Goal: Task Accomplishment & Management: Manage account settings

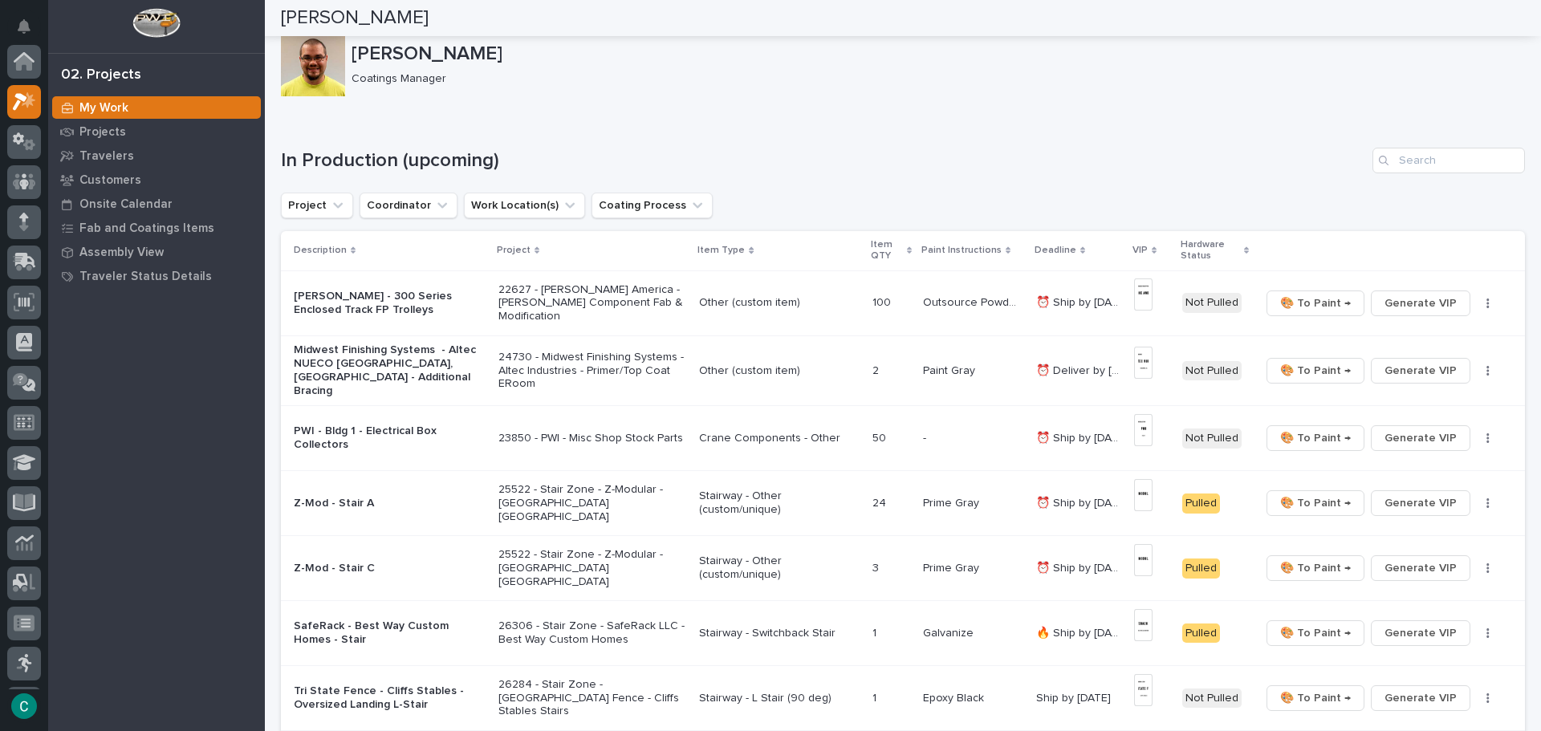
scroll to position [40, 0]
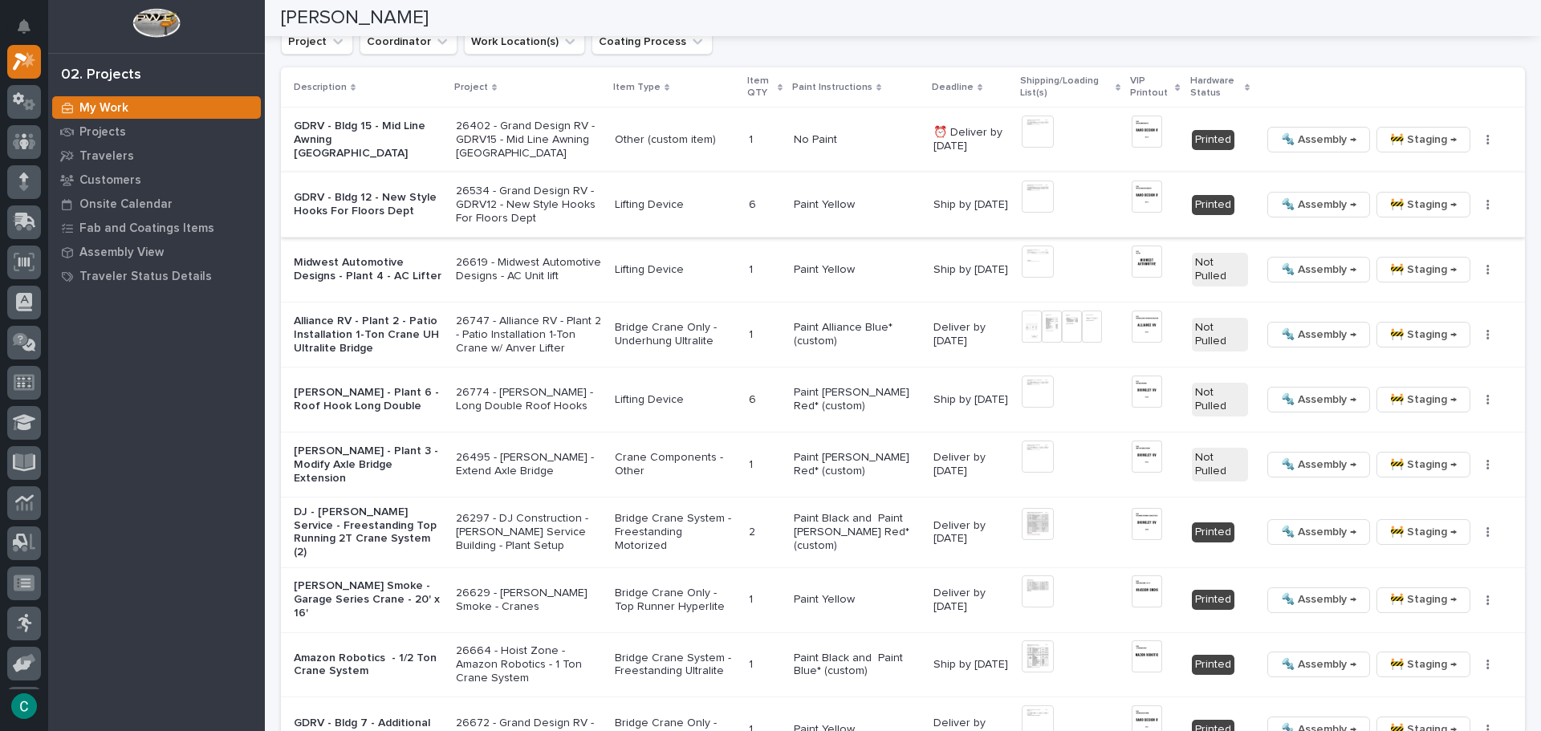
click at [1026, 181] on img at bounding box center [1038, 197] width 32 height 32
click at [1022, 189] on img at bounding box center [1038, 197] width 32 height 32
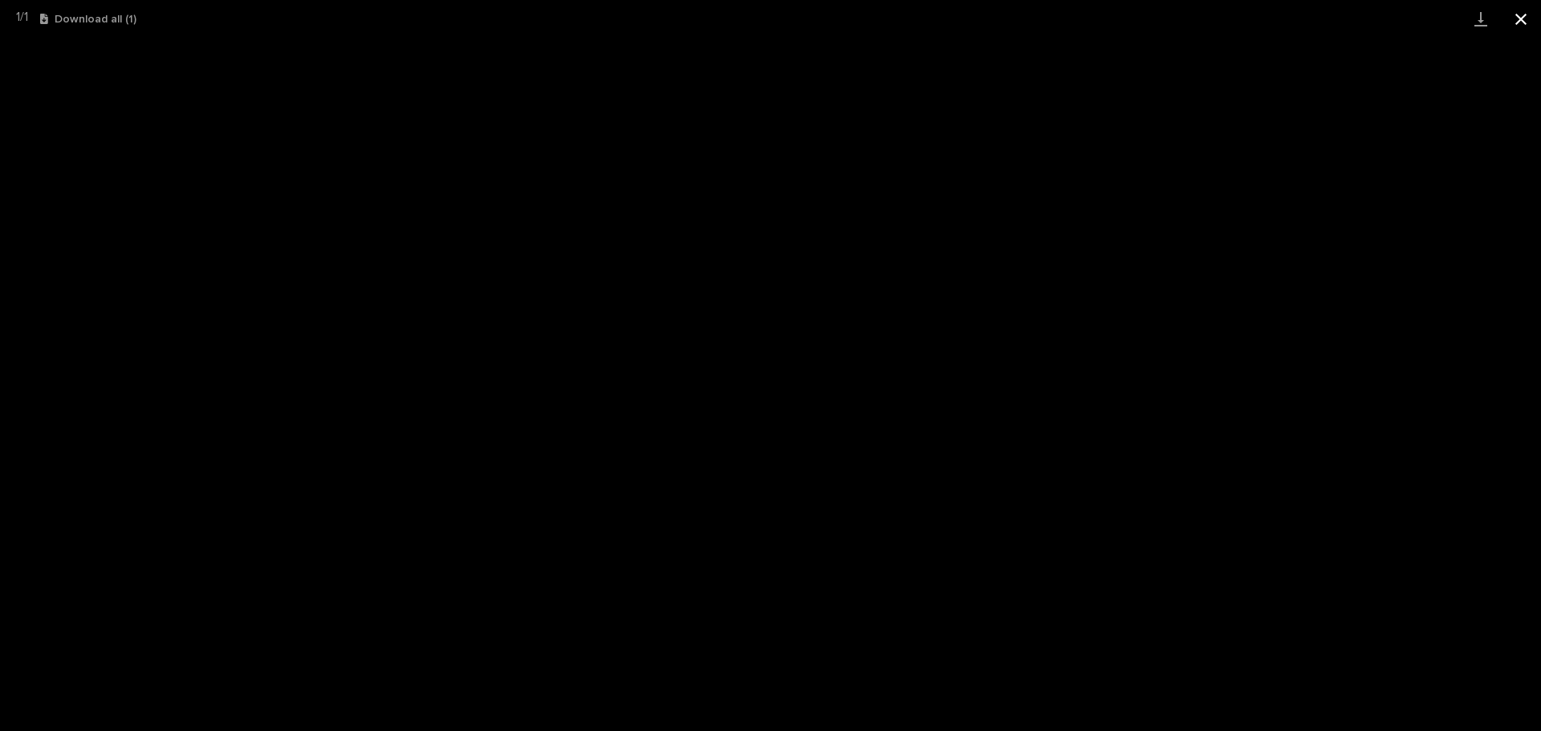
click at [1518, 26] on button "Close gallery" at bounding box center [1521, 19] width 40 height 38
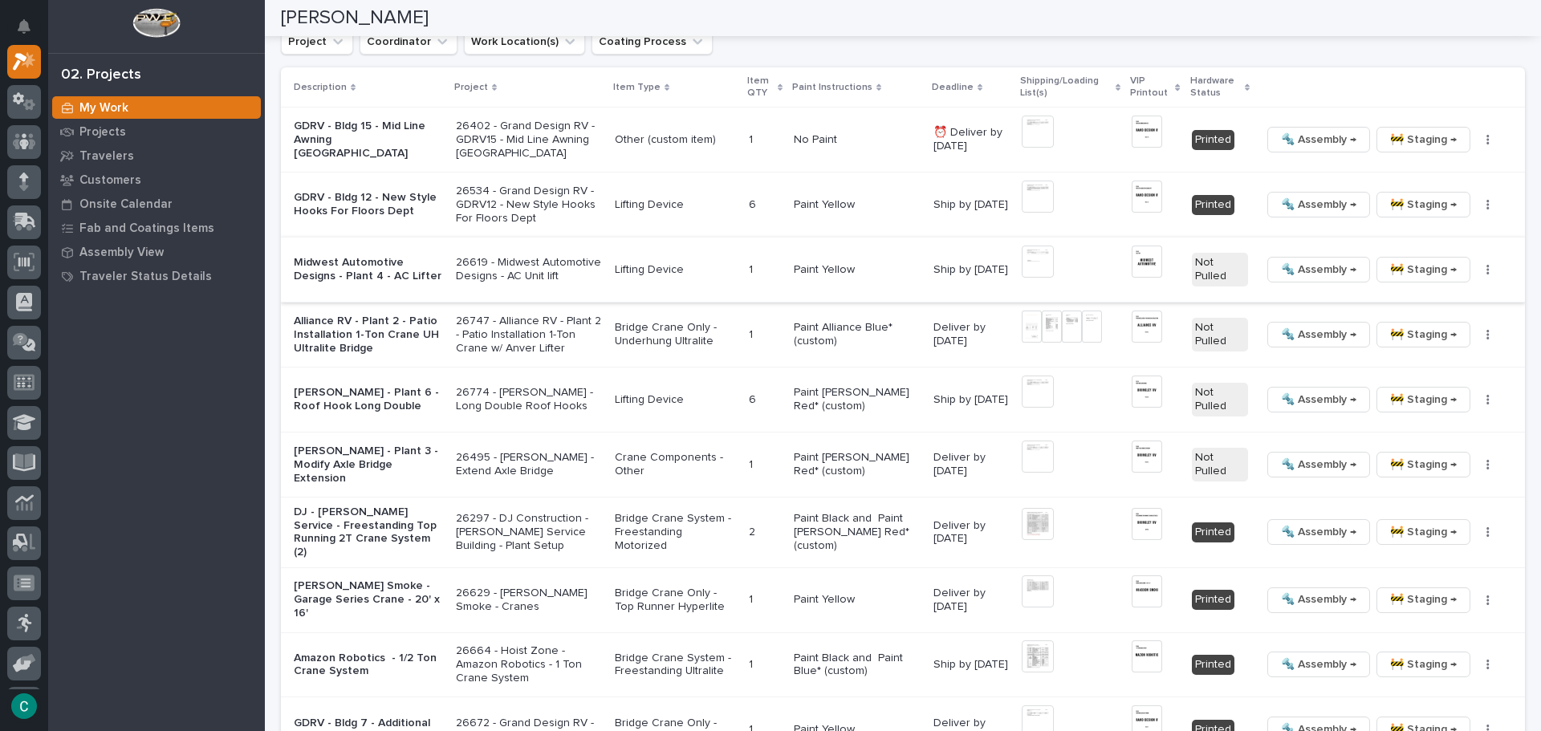
click at [1022, 253] on img at bounding box center [1038, 262] width 32 height 32
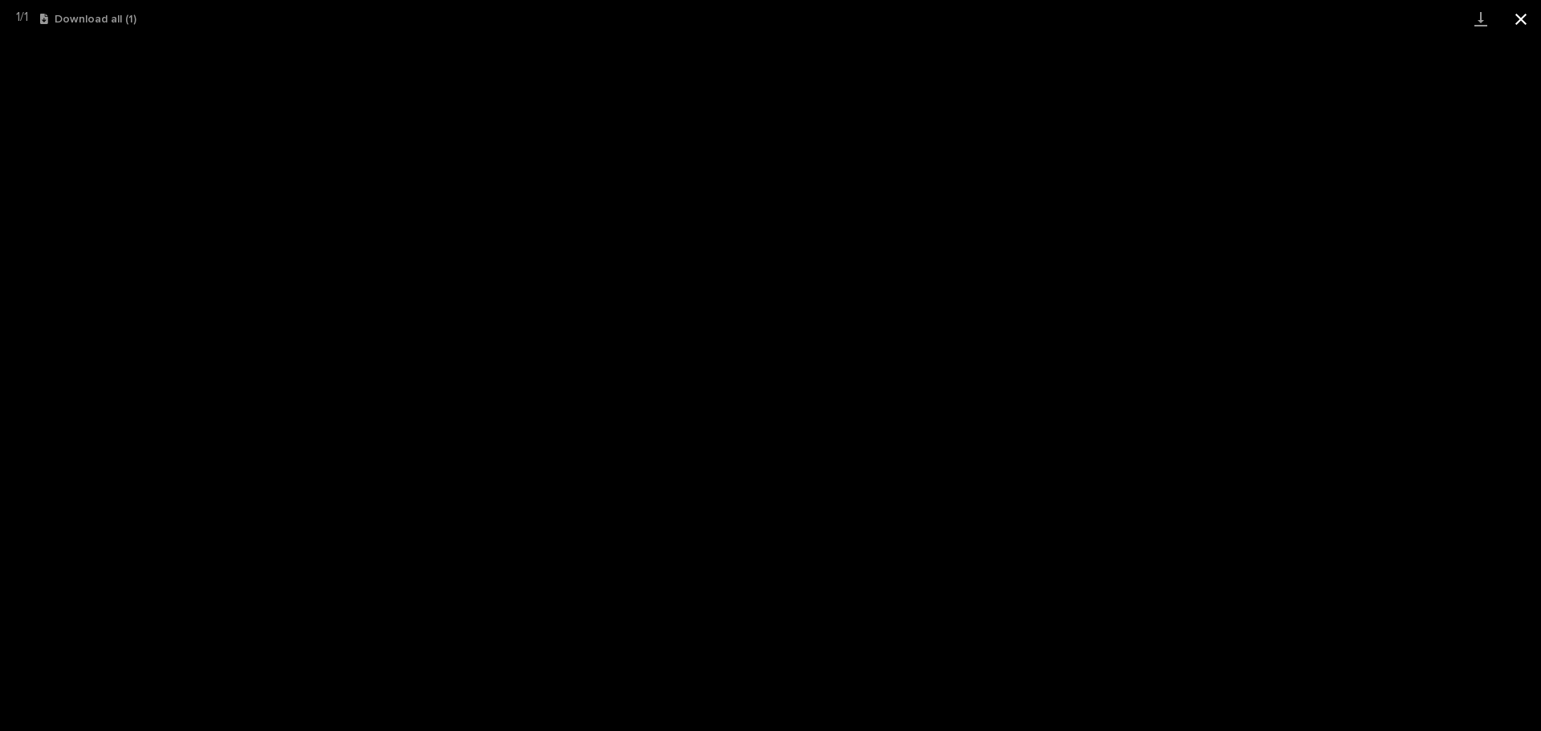
click at [1534, 21] on button "Close gallery" at bounding box center [1521, 19] width 40 height 38
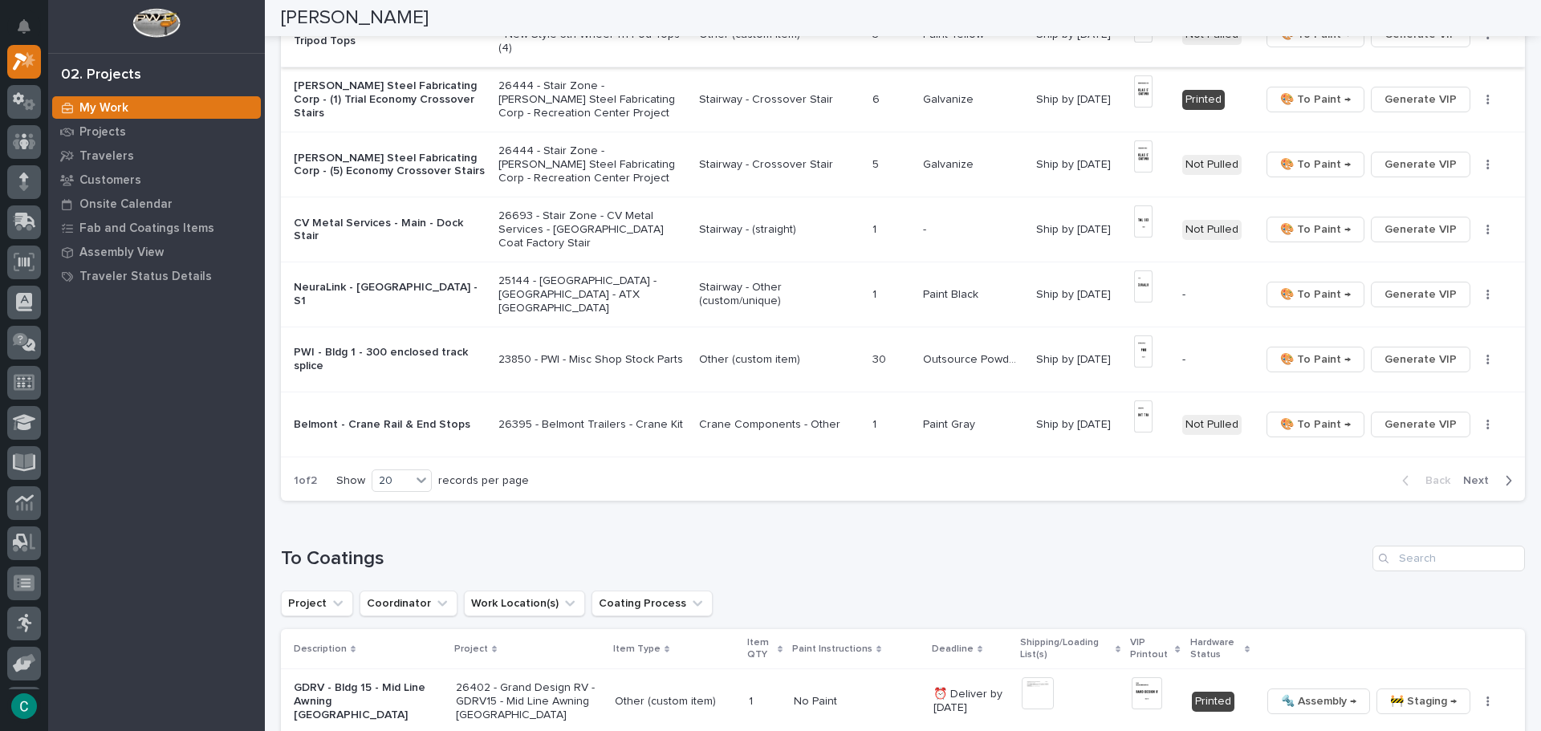
scroll to position [1204, 0]
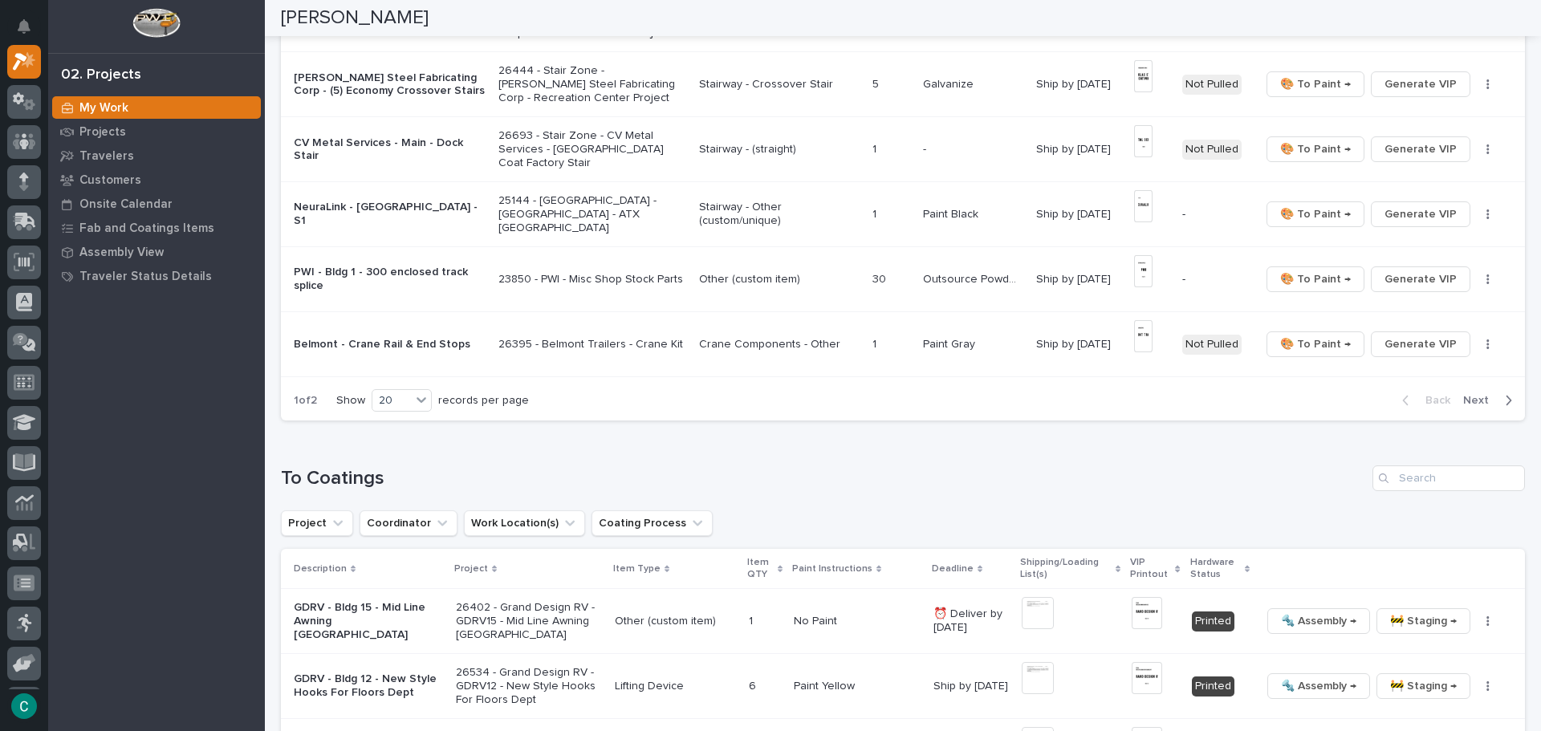
click at [734, 143] on p "Stairway - (straight)" at bounding box center [779, 150] width 161 height 14
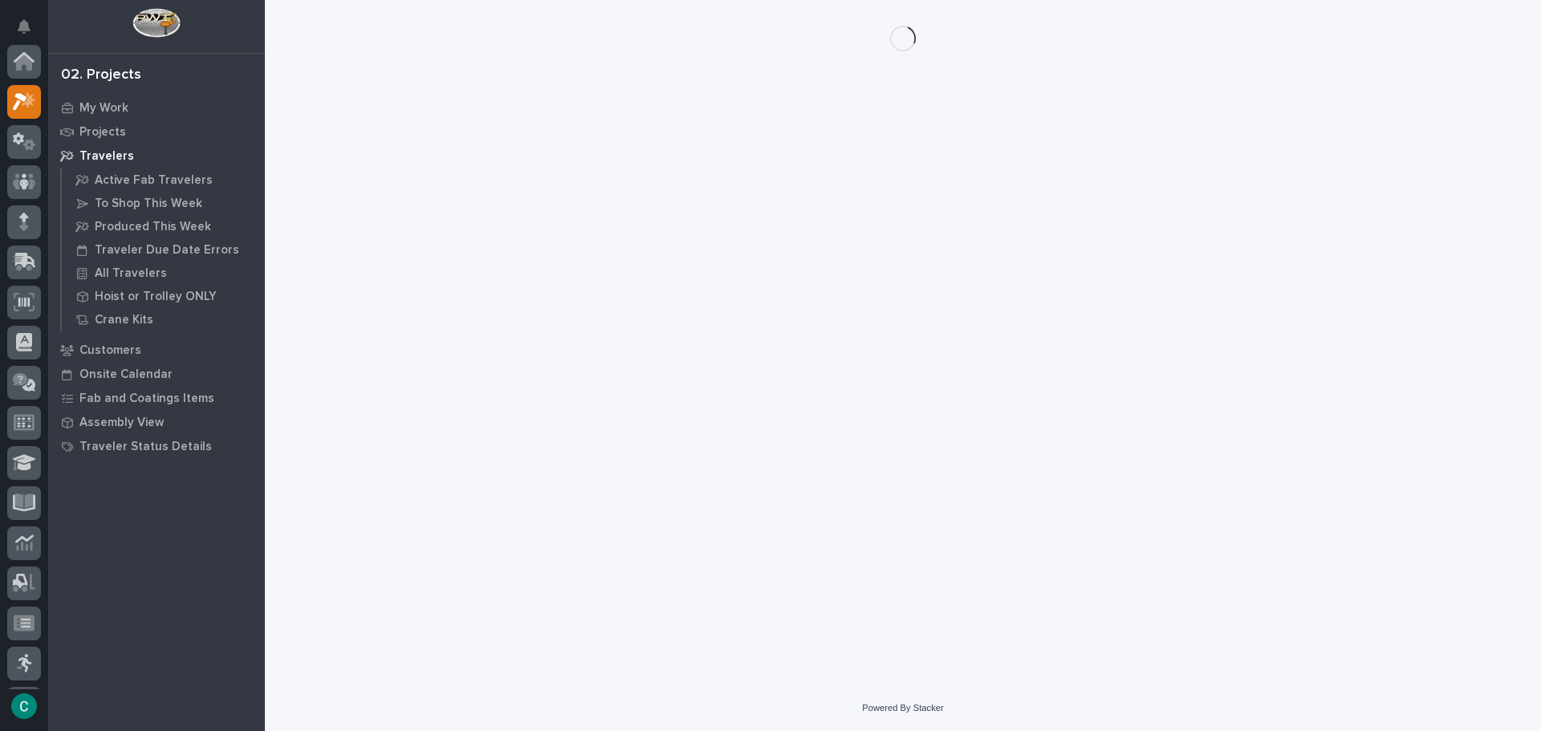
scroll to position [40, 0]
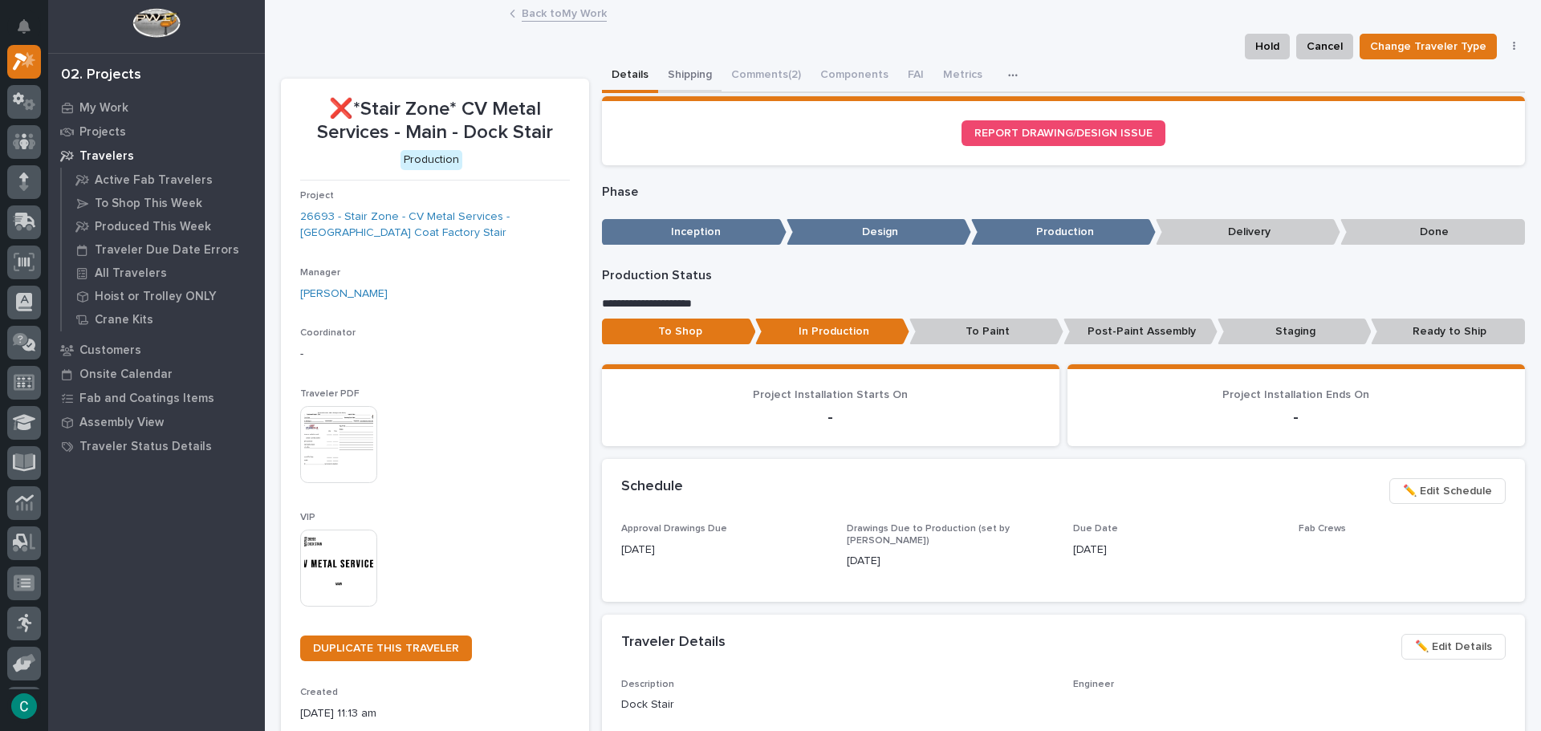
click at [685, 70] on button "Shipping" at bounding box center [689, 76] width 63 height 34
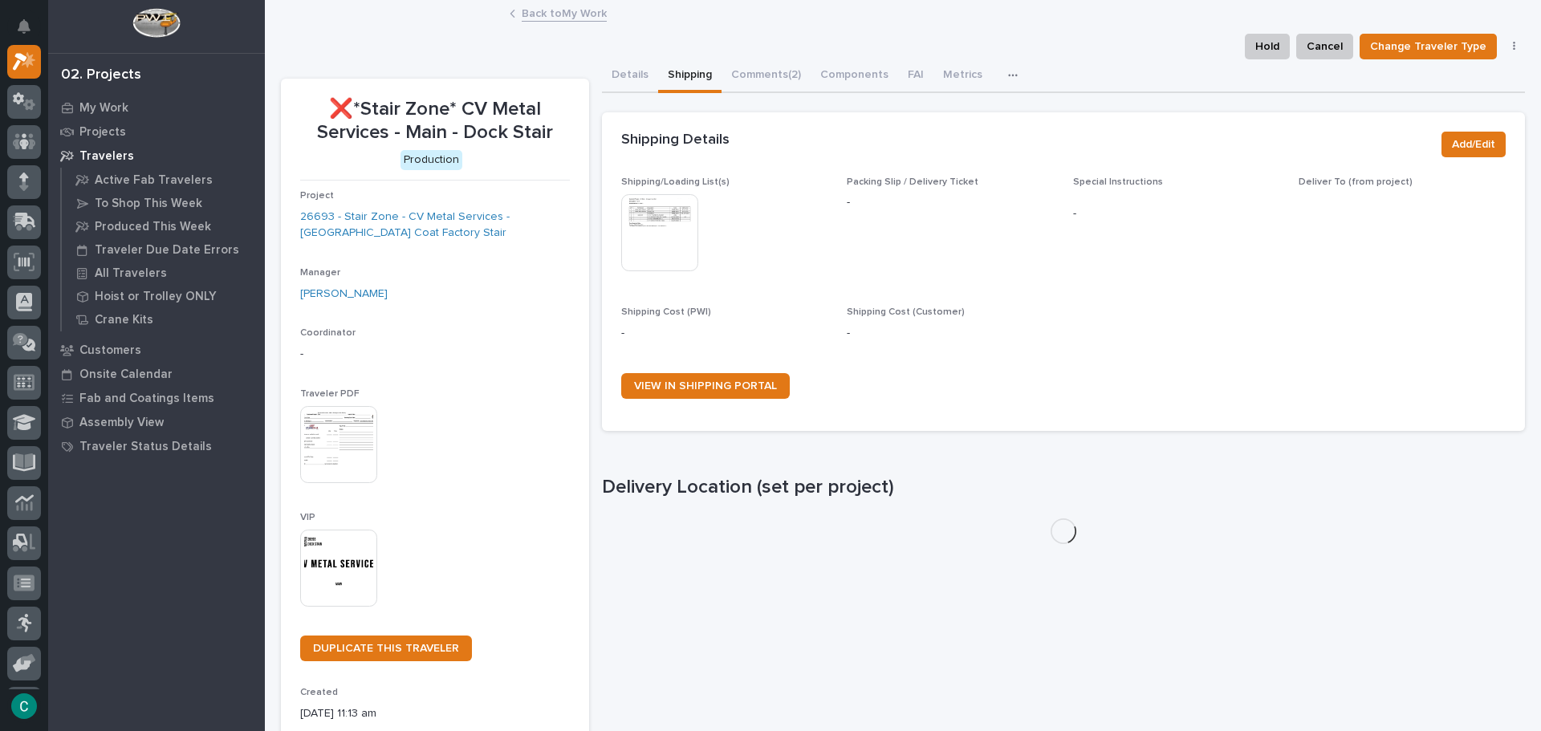
click at [666, 243] on img at bounding box center [659, 232] width 77 height 77
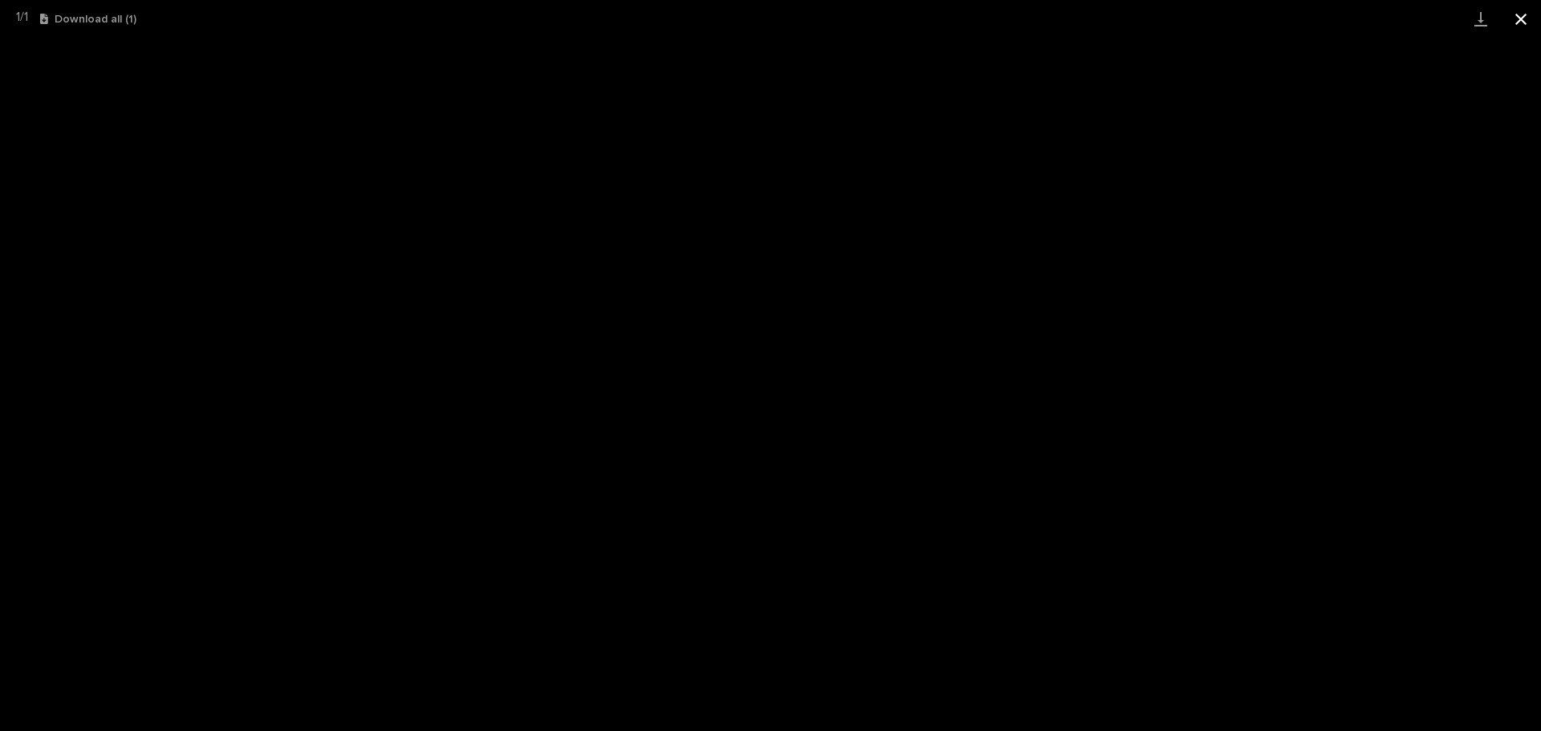
click at [1518, 30] on button "Close gallery" at bounding box center [1521, 19] width 40 height 38
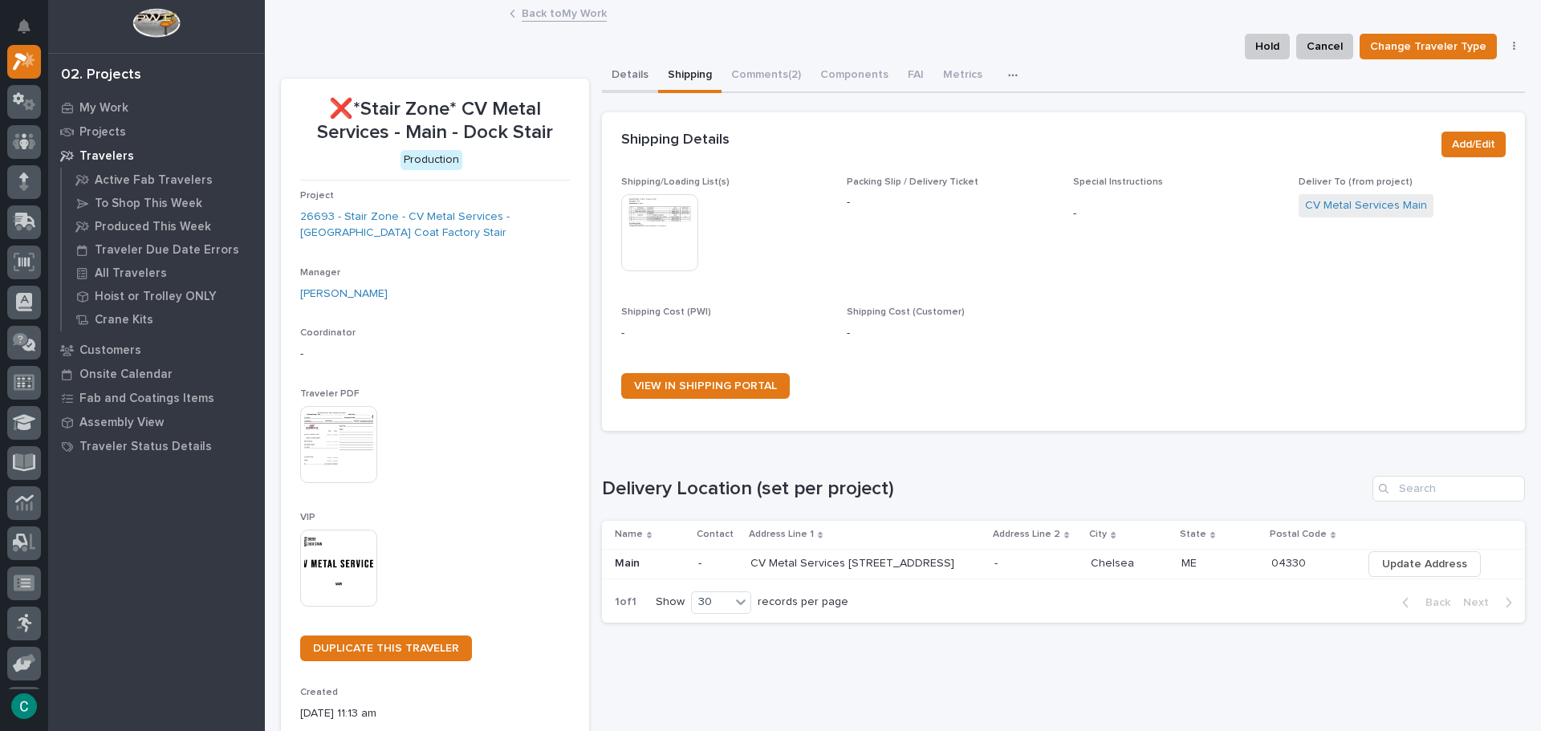
click at [628, 75] on button "Details" at bounding box center [630, 76] width 56 height 34
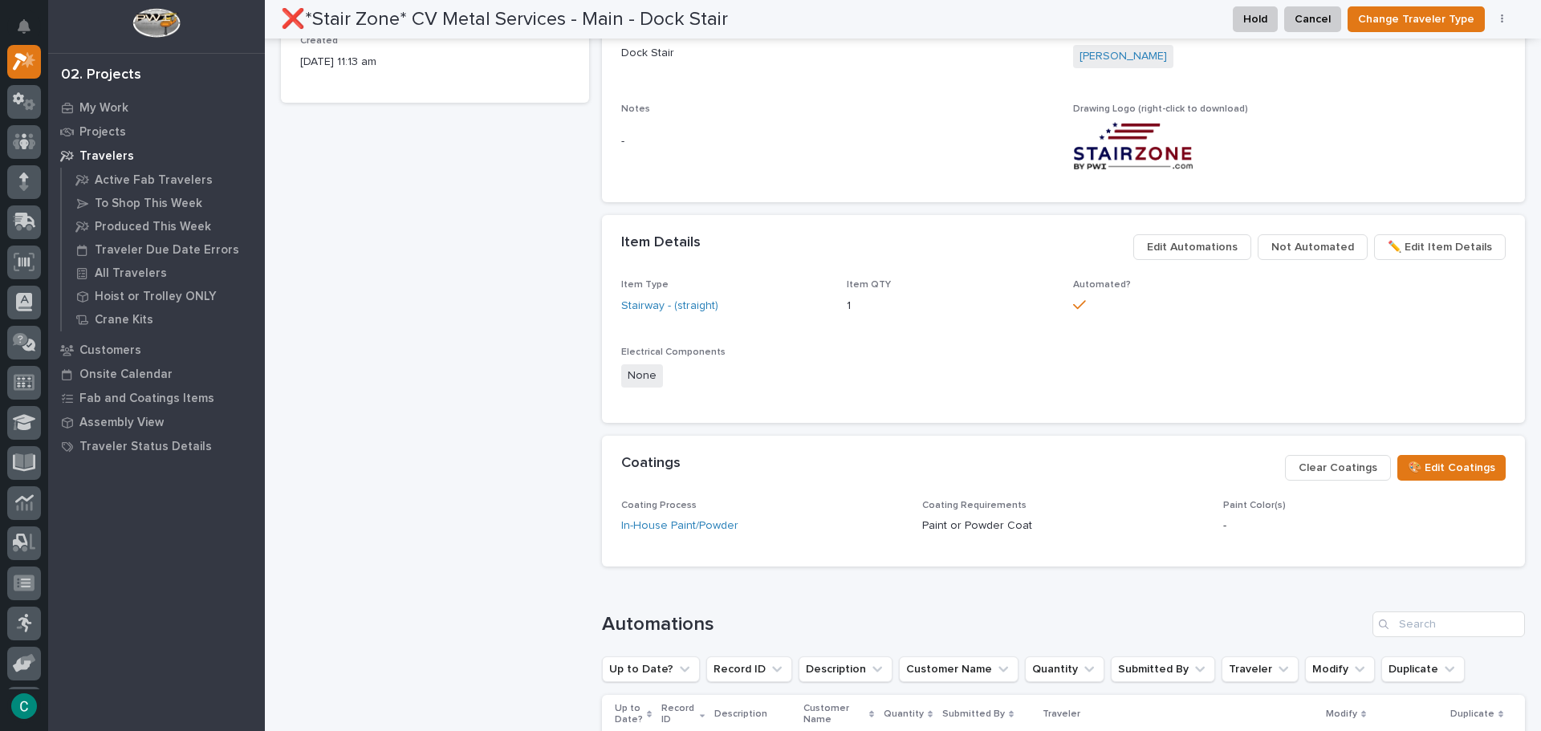
scroll to position [803, 0]
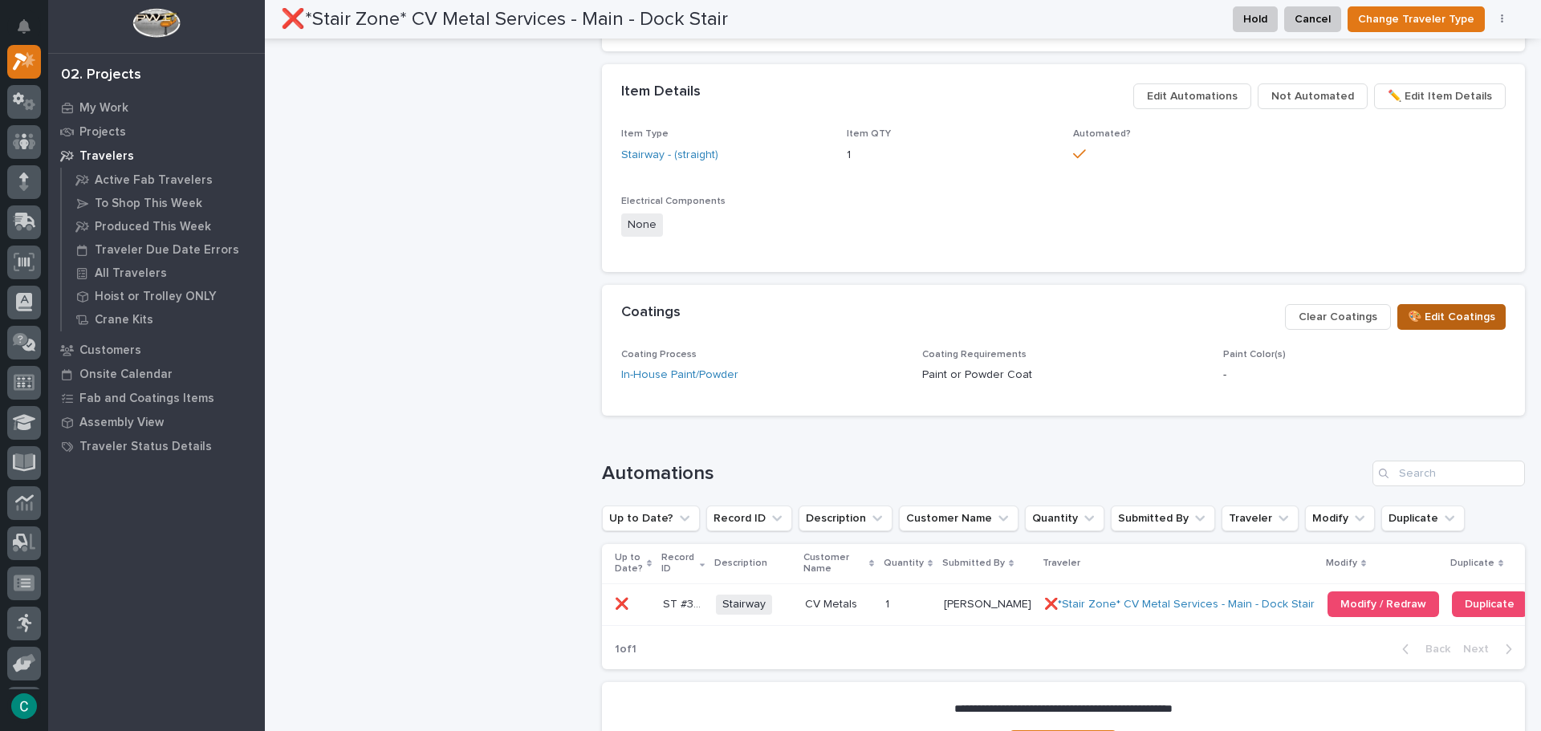
click at [1446, 316] on span "🎨 Edit Coatings" at bounding box center [1451, 316] width 87 height 19
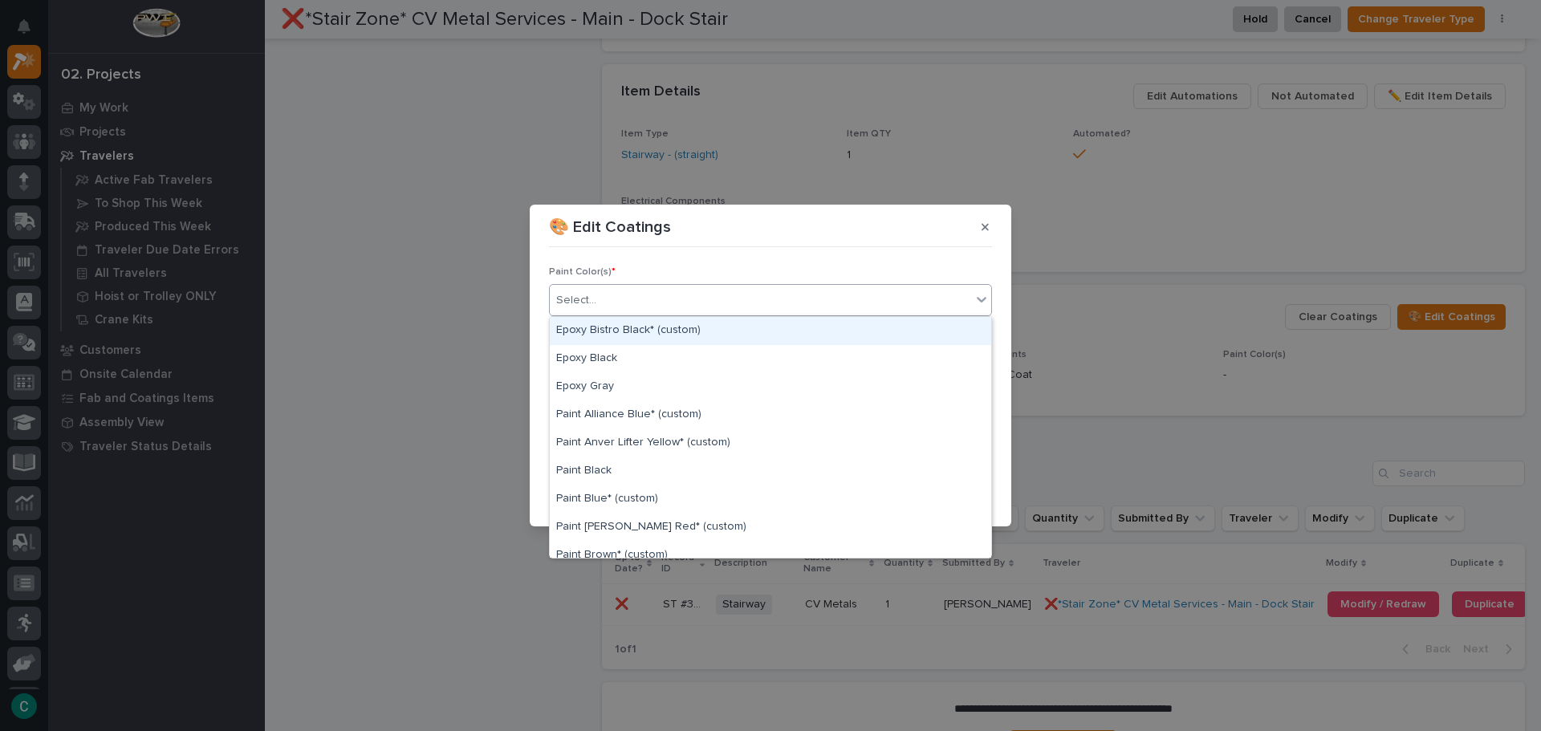
click at [822, 313] on div "Select..." at bounding box center [760, 300] width 421 height 26
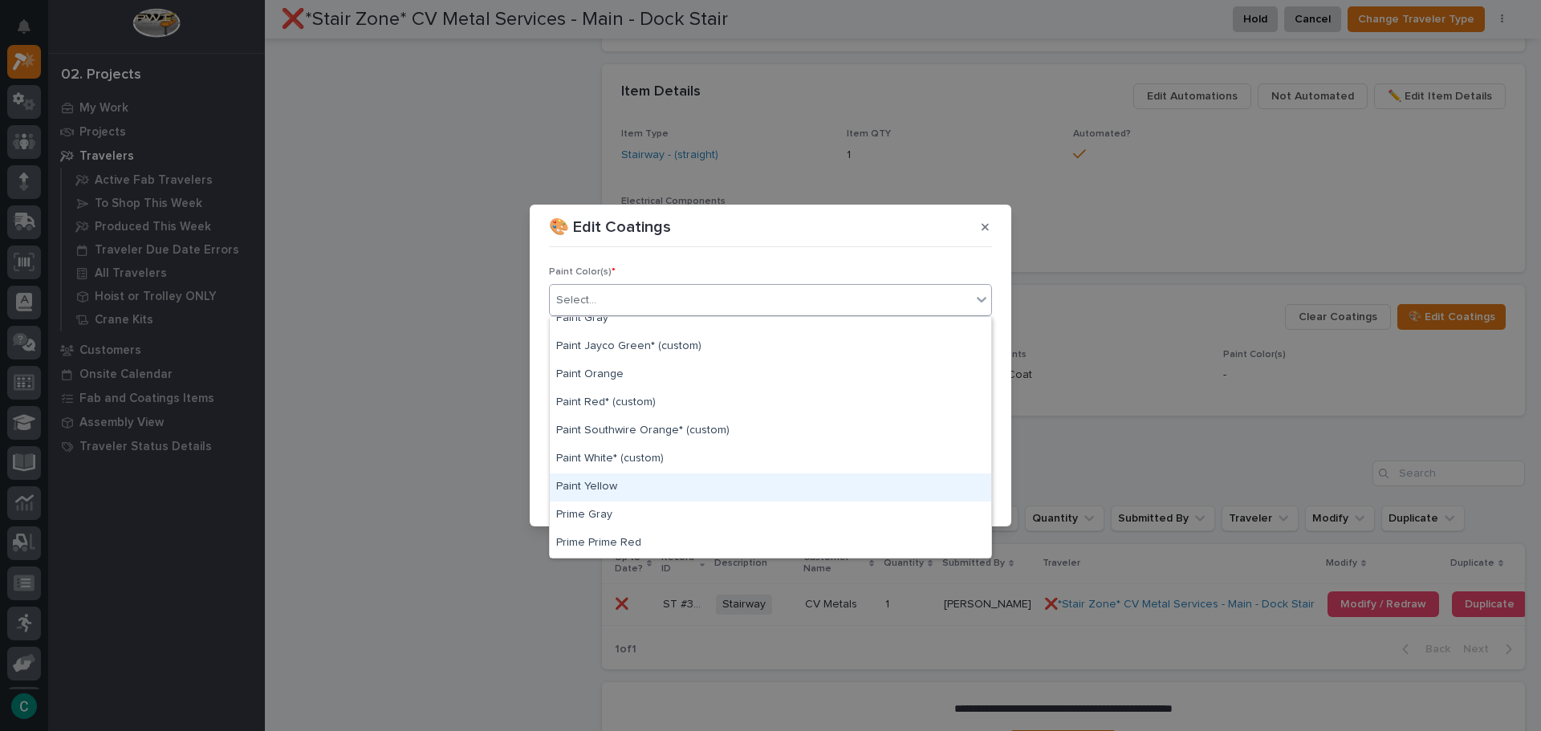
scroll to position [405, 0]
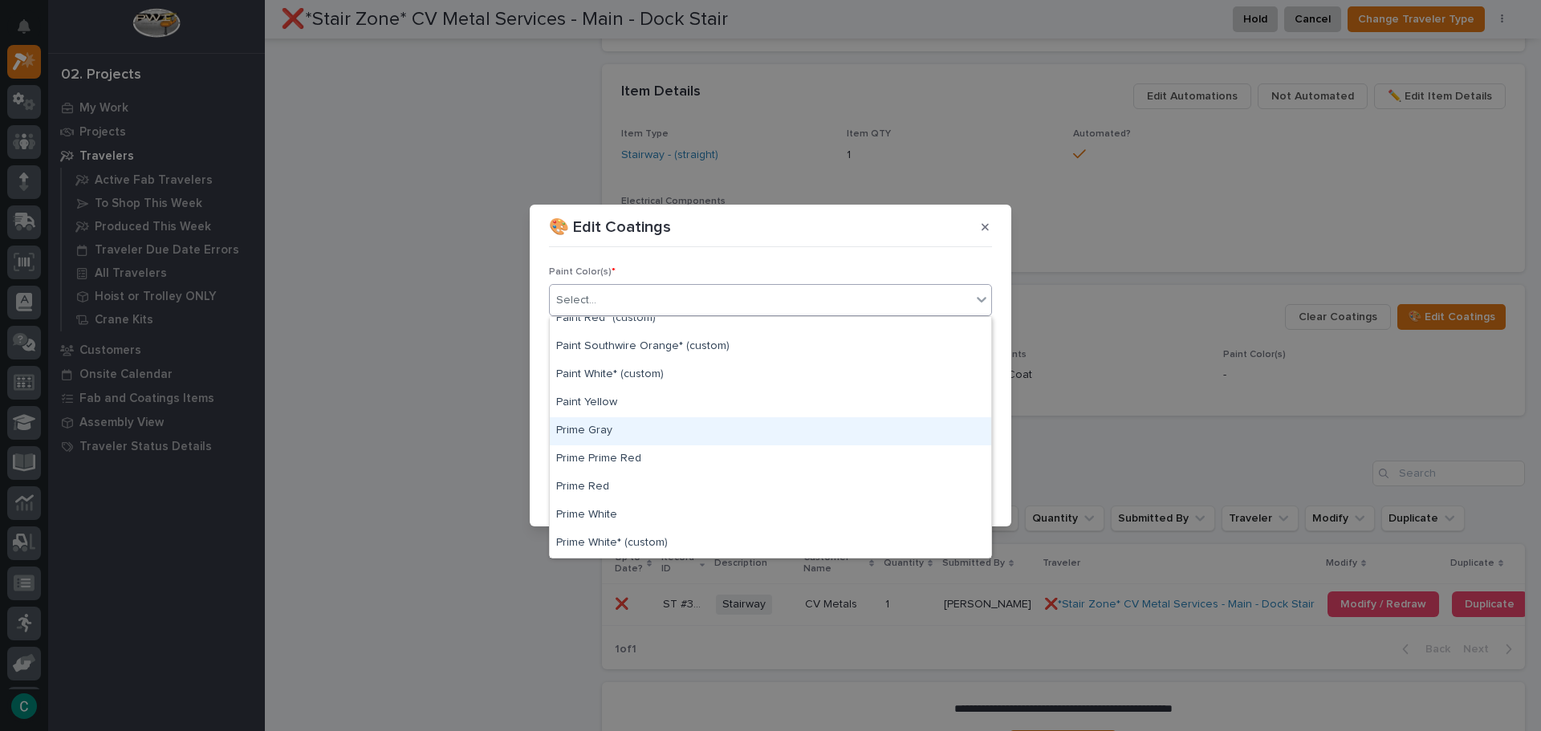
click at [663, 431] on div "Prime Gray" at bounding box center [770, 431] width 441 height 28
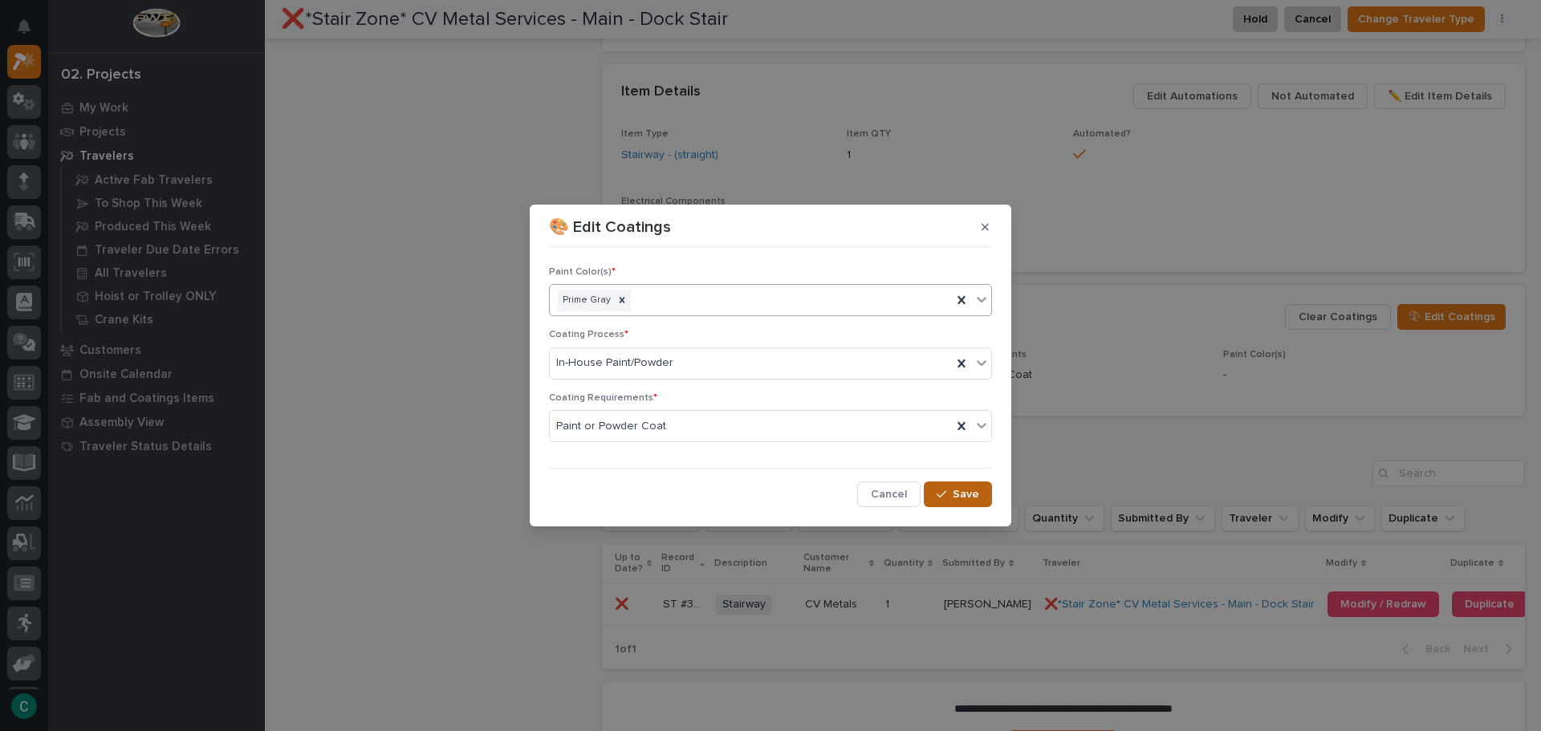
click at [946, 498] on icon "button" at bounding box center [942, 494] width 10 height 11
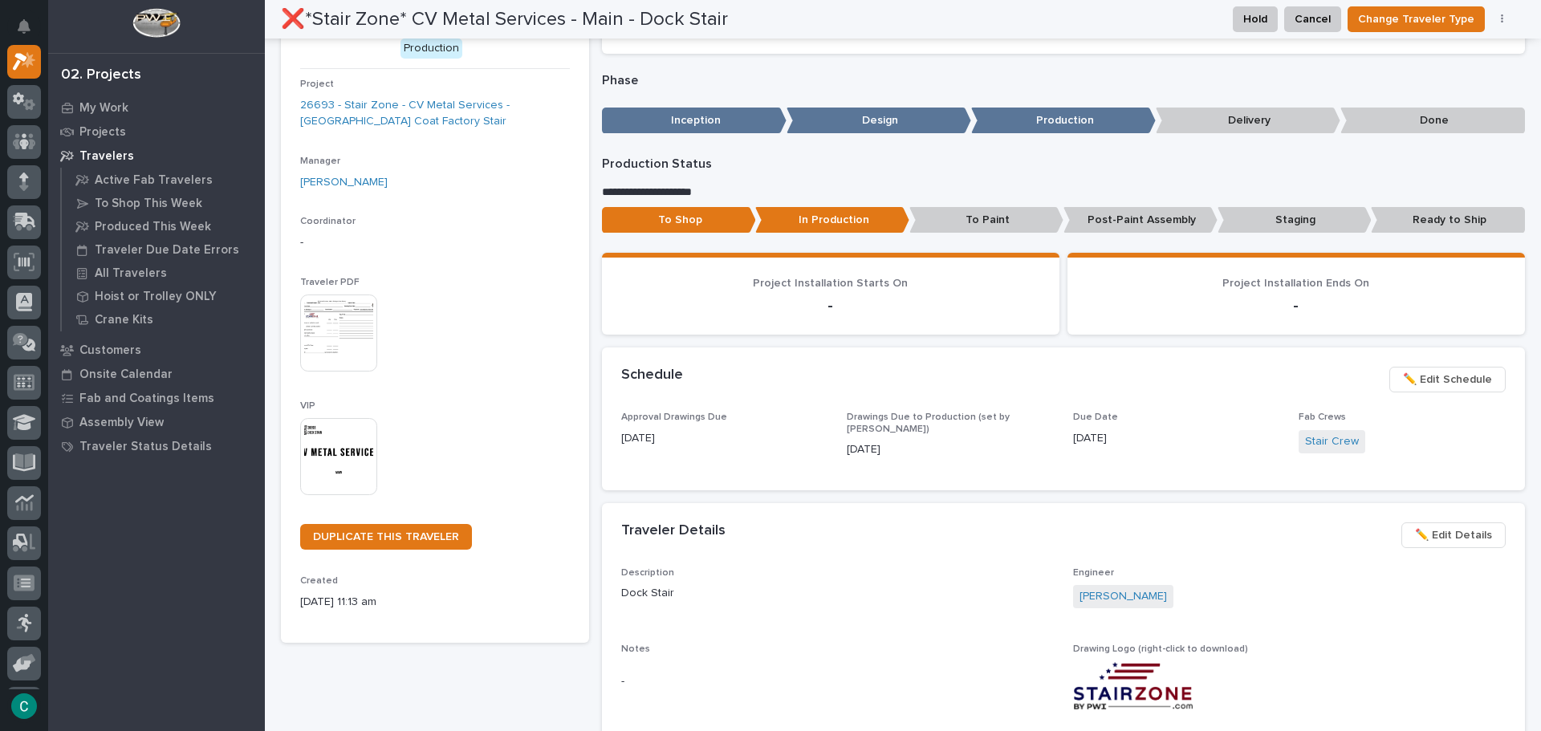
scroll to position [0, 0]
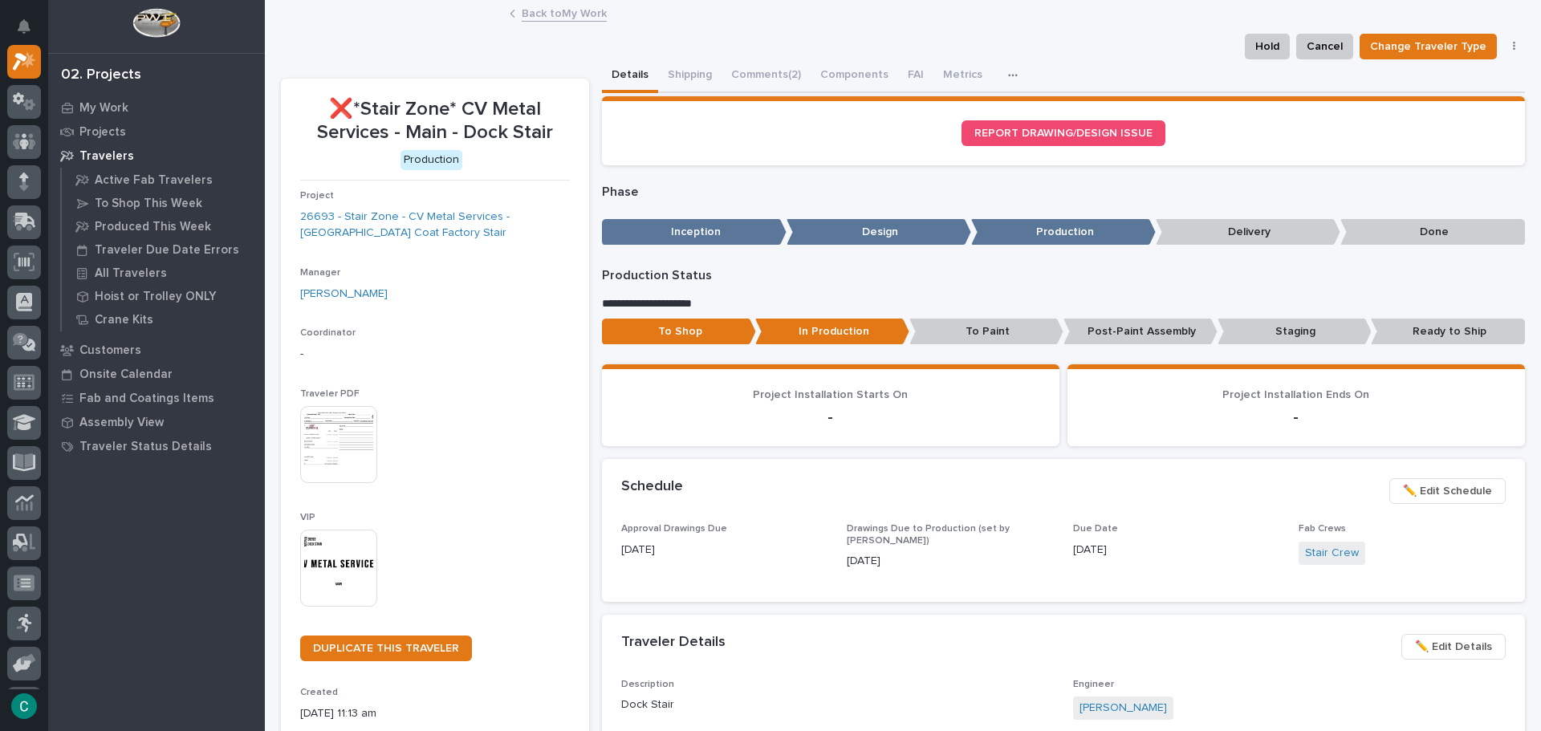
click at [535, 17] on link "Back to My Work" at bounding box center [564, 12] width 85 height 18
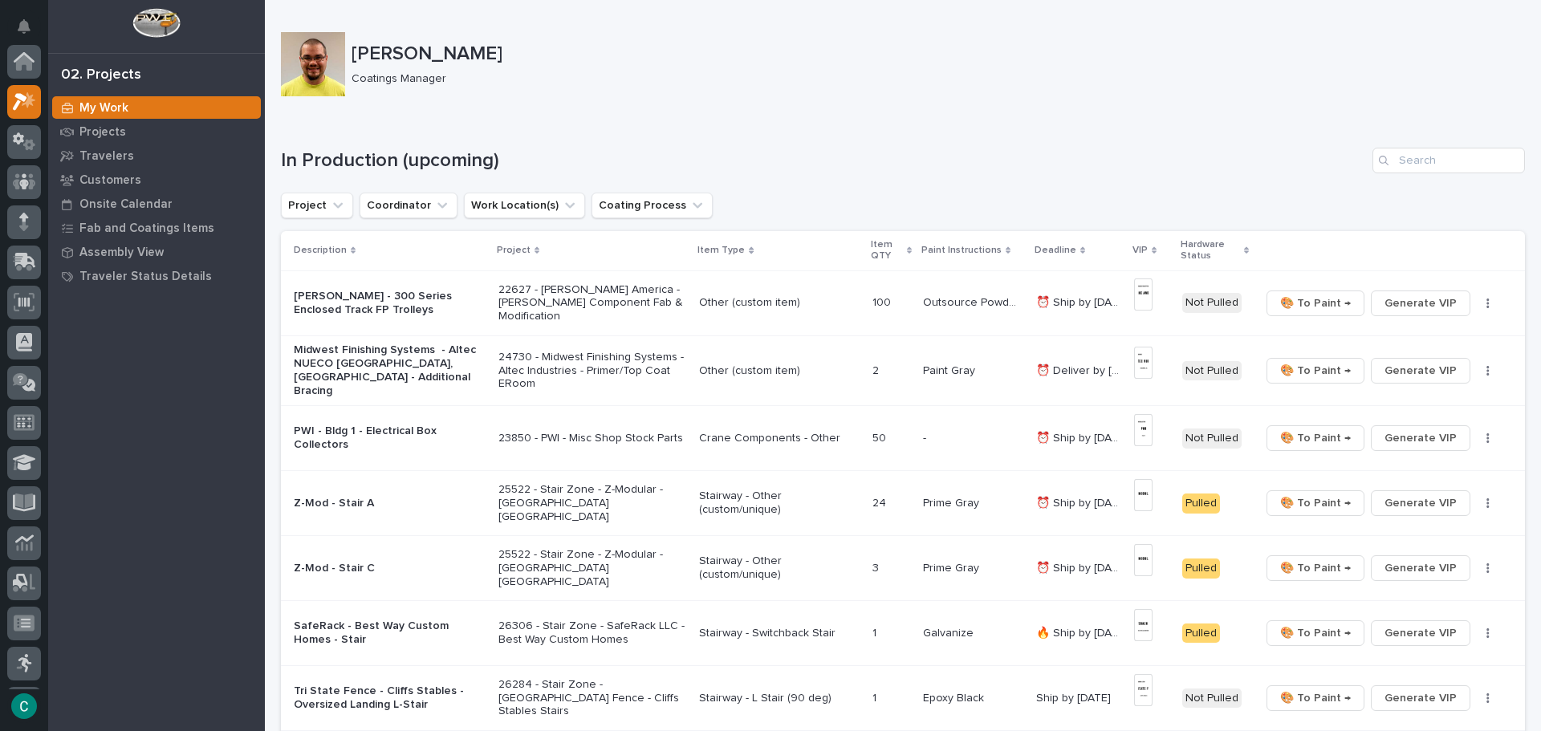
scroll to position [40, 0]
